Goal: Check status

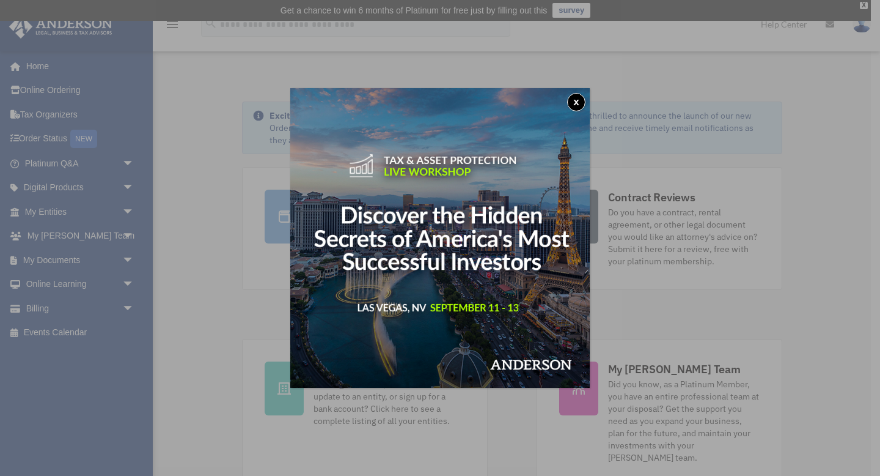
click at [40, 301] on div "x" at bounding box center [440, 238] width 880 height 476
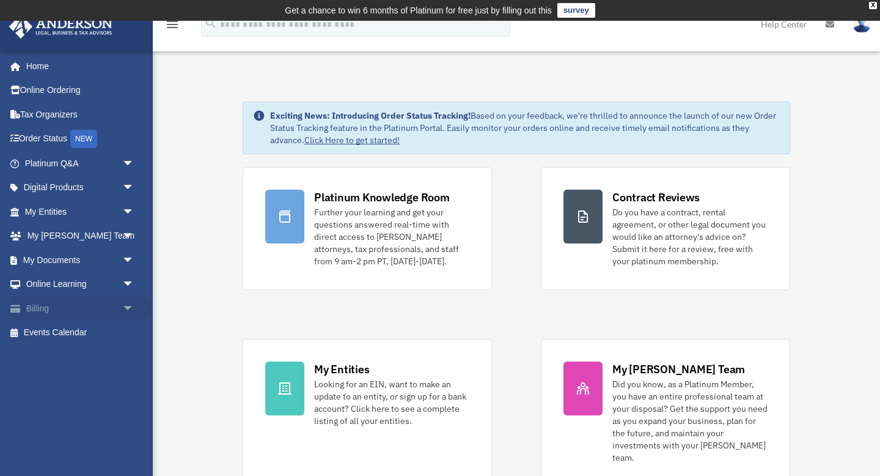
click at [34, 304] on link "Billing arrow_drop_down" at bounding box center [81, 308] width 144 height 24
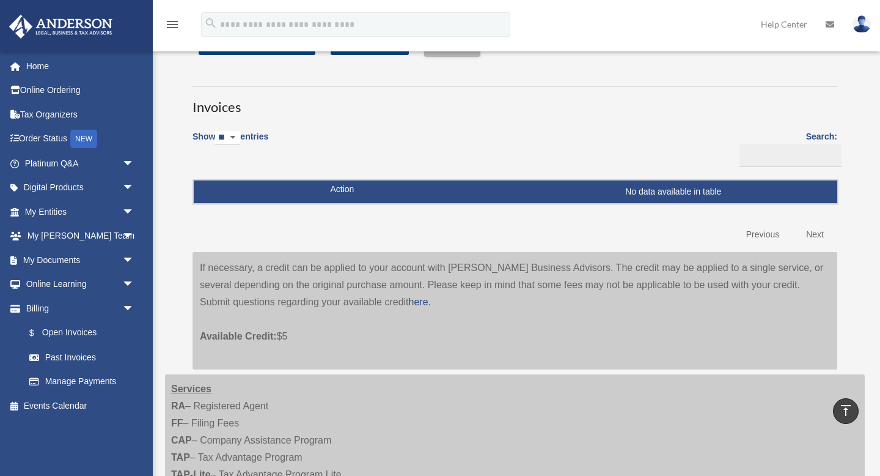
scroll to position [56, 0]
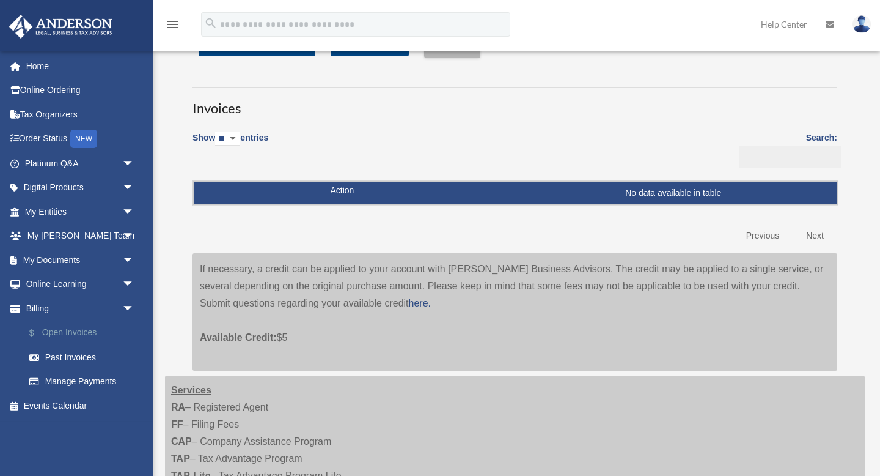
click at [73, 321] on link "$ Open Invoices" at bounding box center [85, 332] width 136 height 25
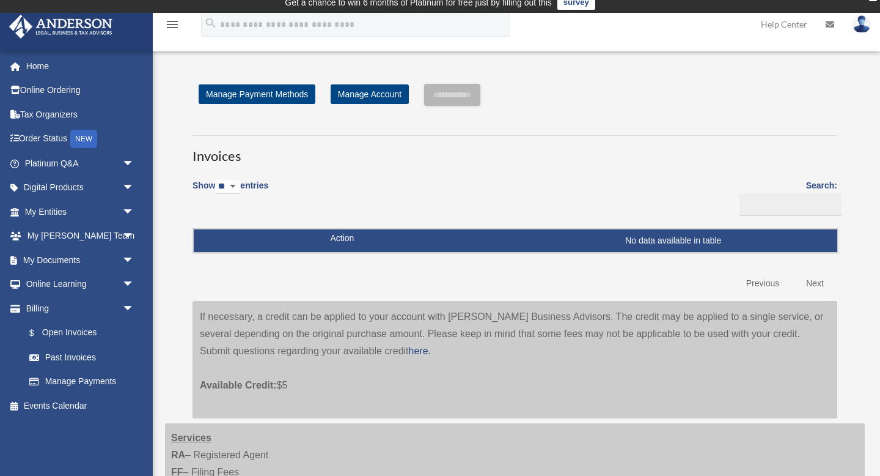
scroll to position [0, 0]
